Goal: Task Accomplishment & Management: Use online tool/utility

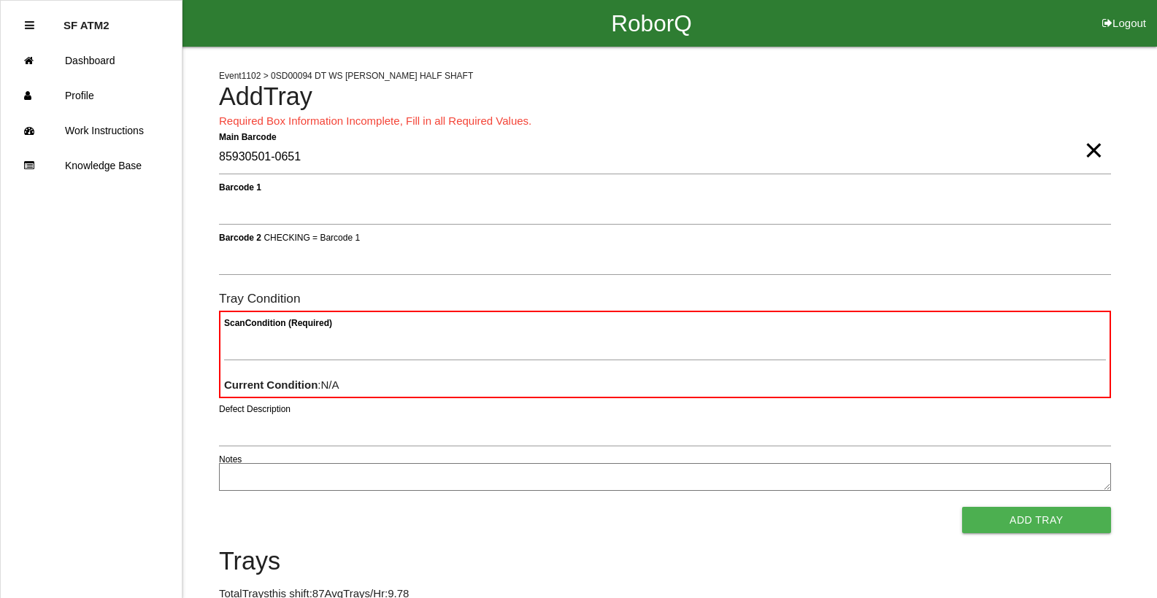
click at [962, 507] on button "Add Tray" at bounding box center [1036, 520] width 149 height 26
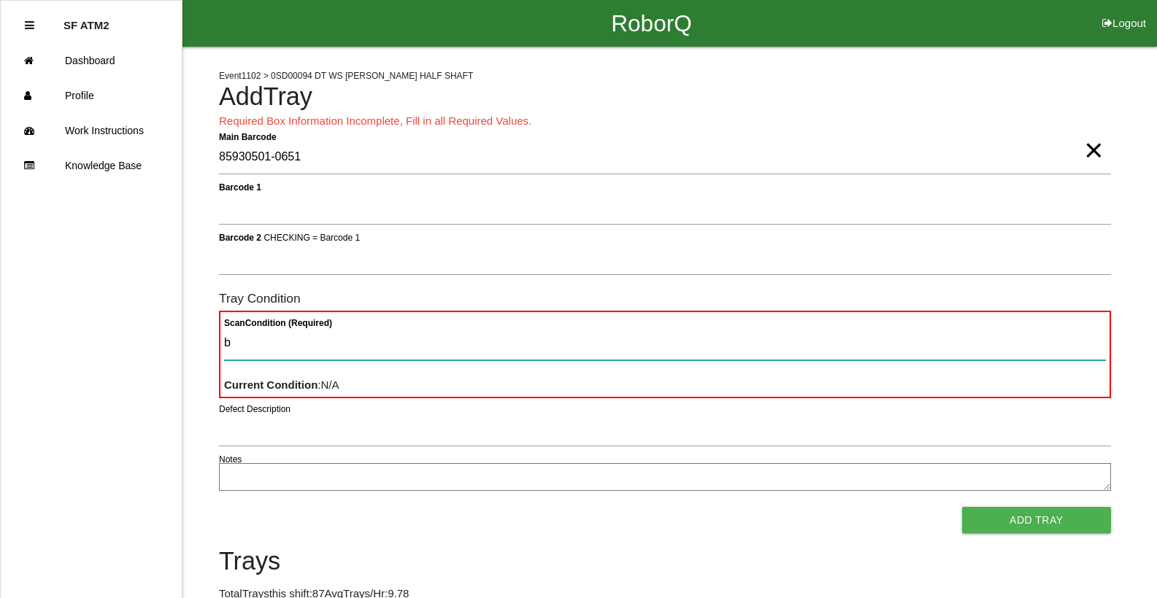
type Condition "ba"
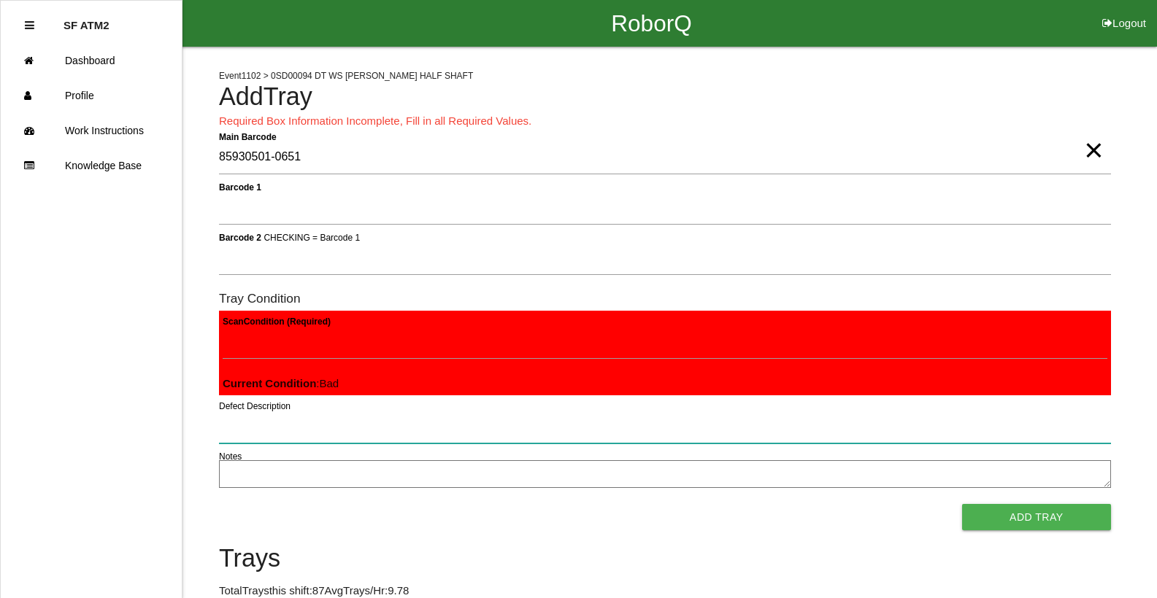
click at [962, 504] on button "Add Tray" at bounding box center [1036, 517] width 149 height 26
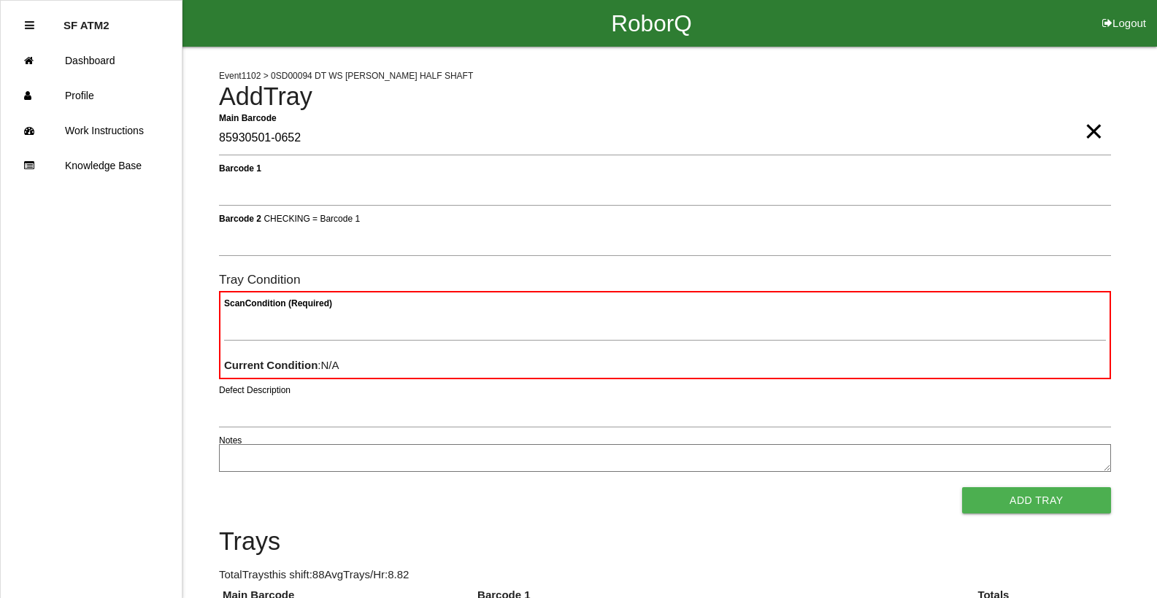
type Barcode "85930501-0652"
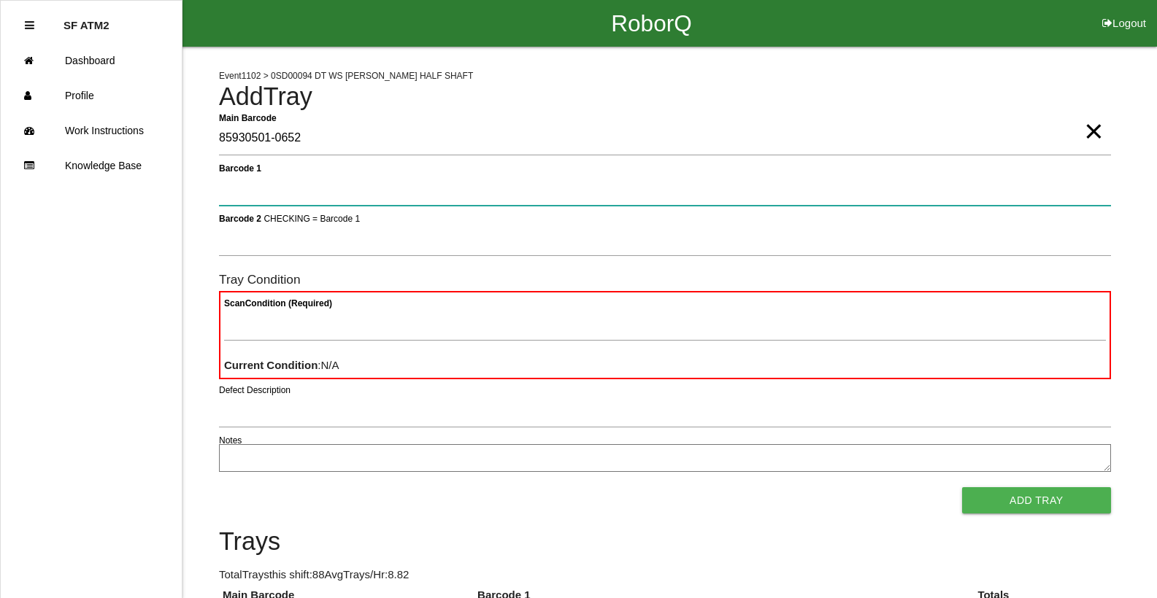
click at [962, 488] on button "Add Tray" at bounding box center [1036, 501] width 149 height 26
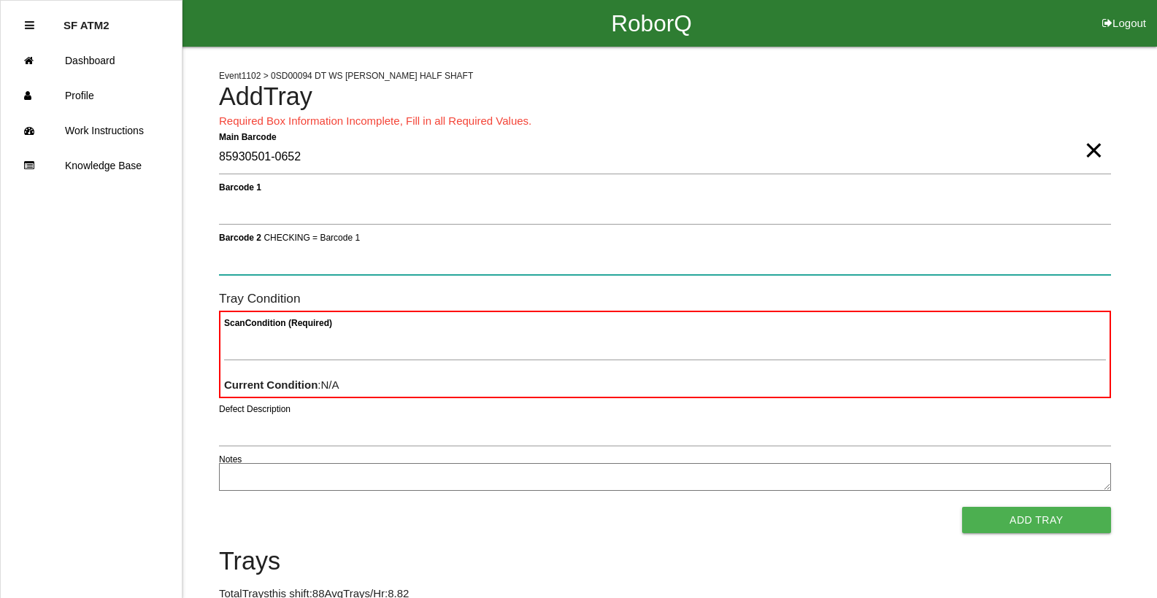
click at [962, 507] on button "Add Tray" at bounding box center [1036, 520] width 149 height 26
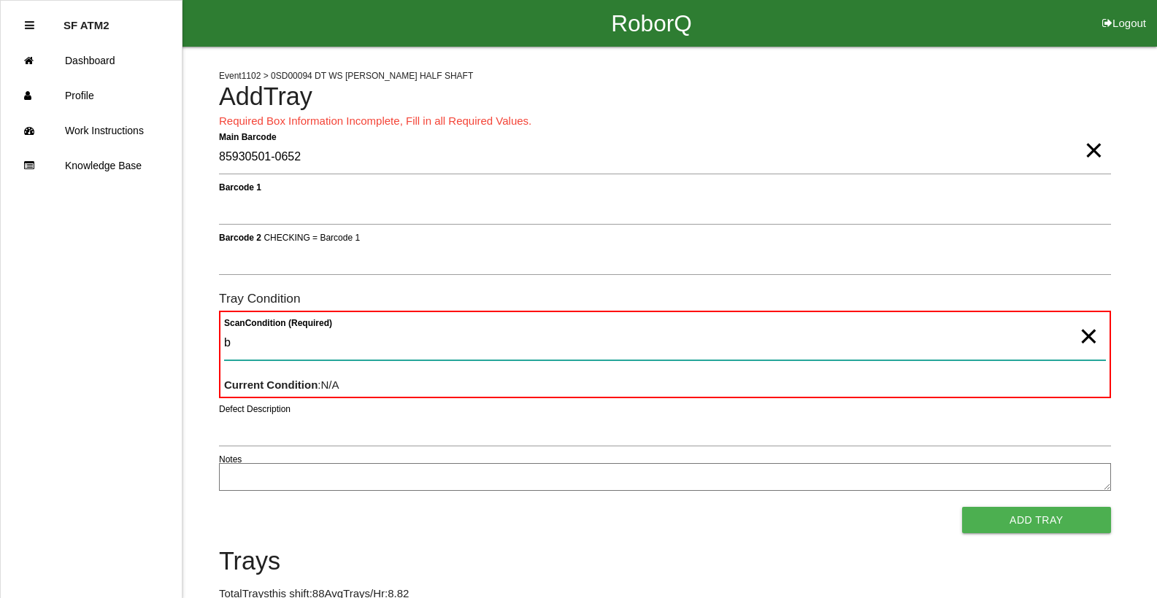
type Condition "ba"
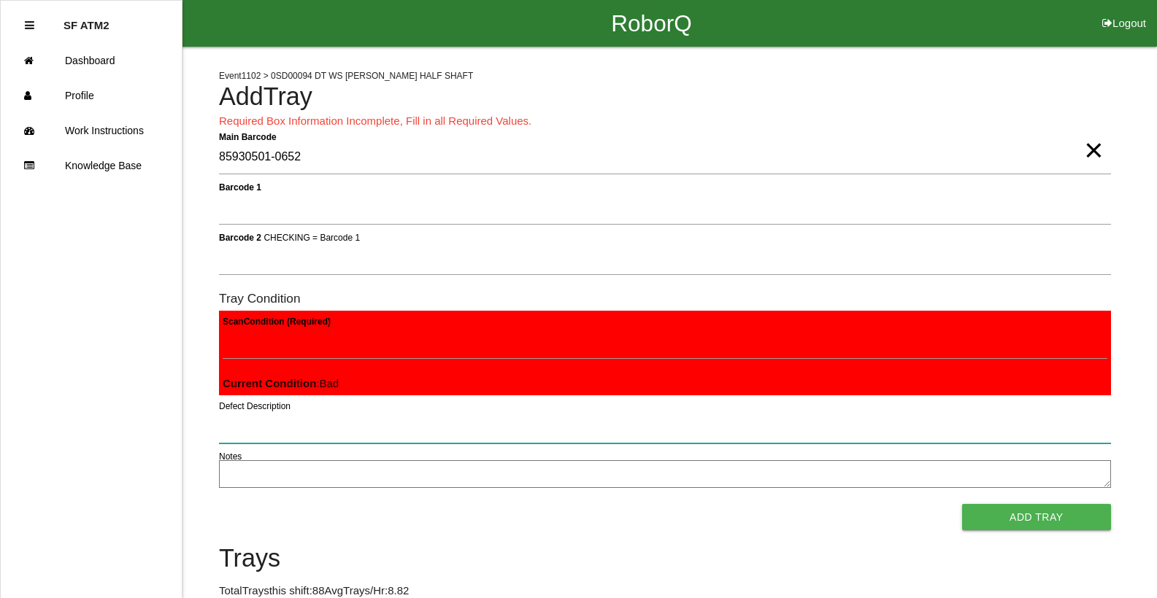
click at [962, 504] on button "Add Tray" at bounding box center [1036, 517] width 149 height 26
